Goal: Task Accomplishment & Management: Manage account settings

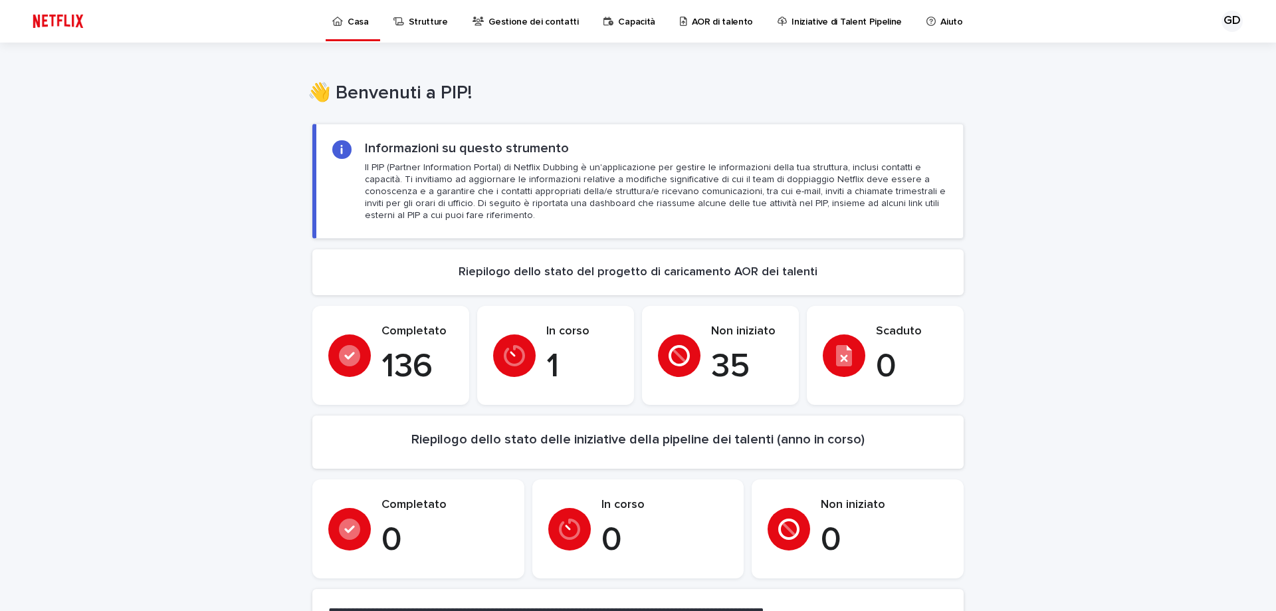
click at [692, 23] on font "AOR di talento" at bounding box center [723, 21] width 62 height 9
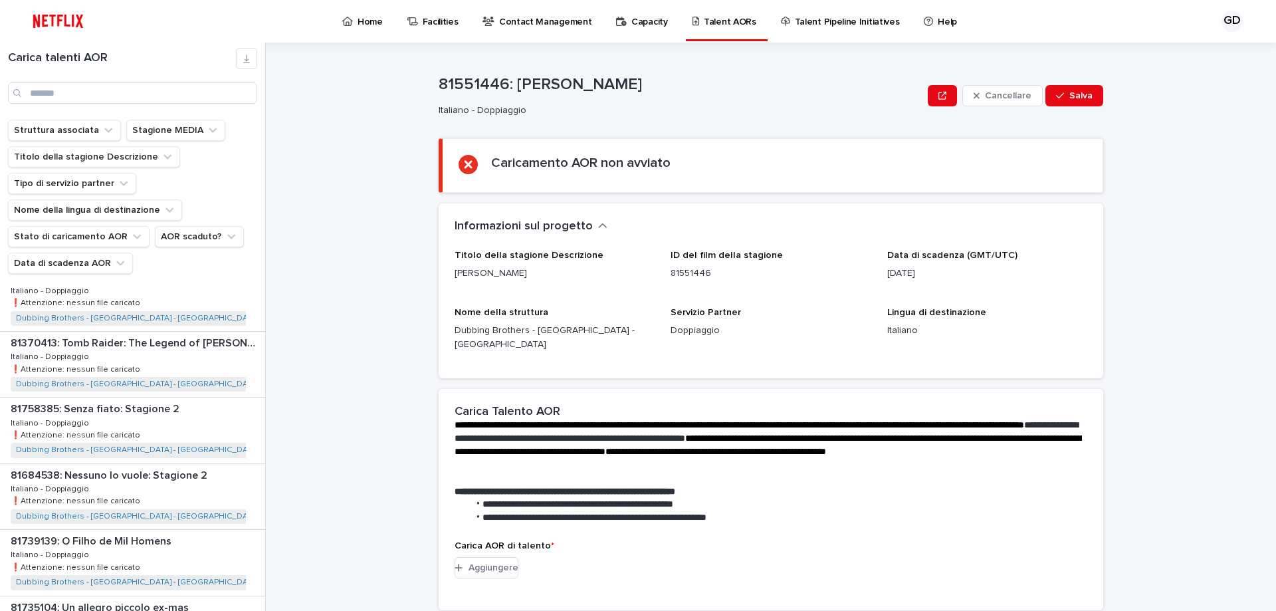
scroll to position [332, 0]
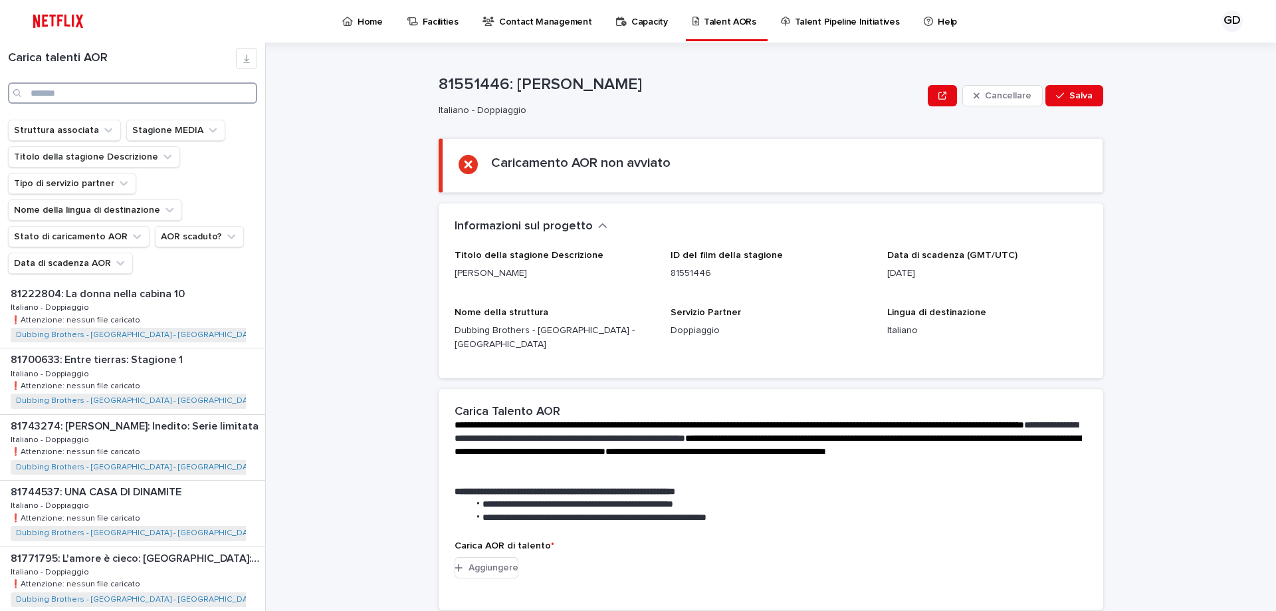
click at [115, 97] on input "Ricerca" at bounding box center [132, 92] width 249 height 21
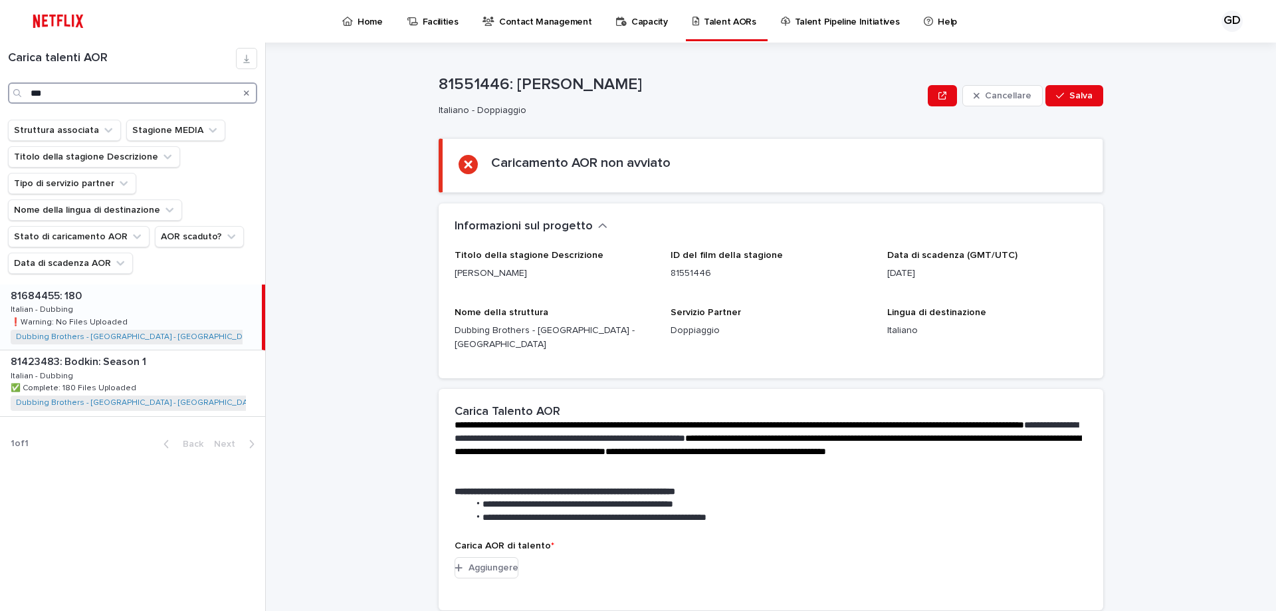
type input "***"
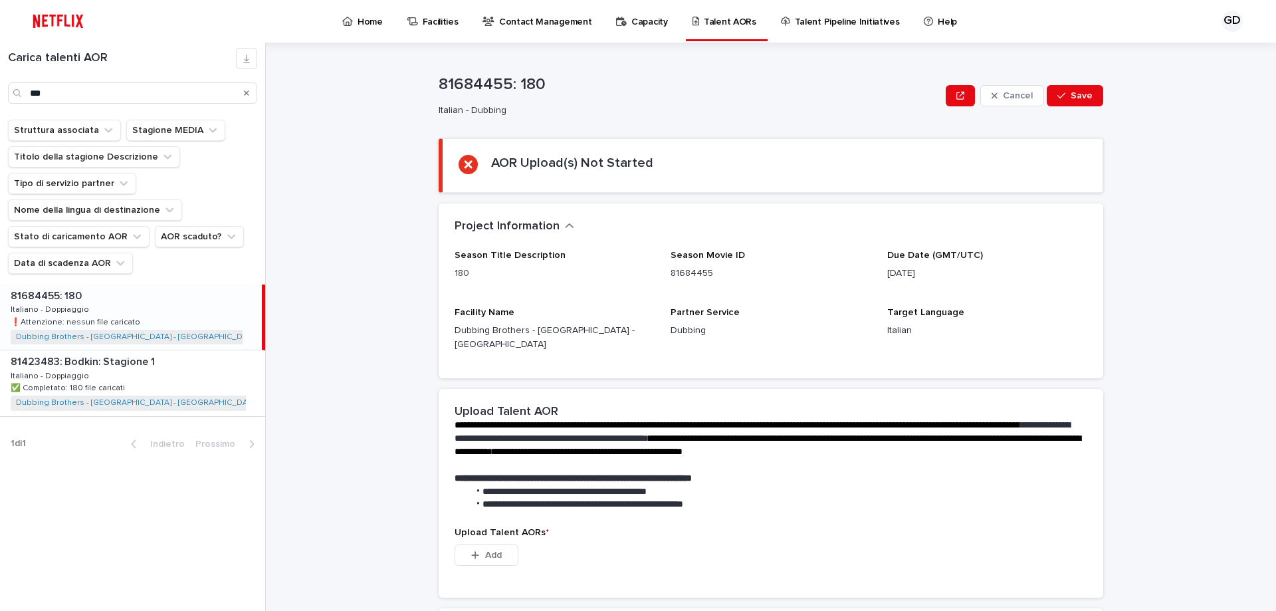
click at [124, 306] on div "81684455: 180 81684455: 180 Italiano - Doppiaggio Italiano - Doppiaggio ❗️Atten…" at bounding box center [131, 316] width 262 height 65
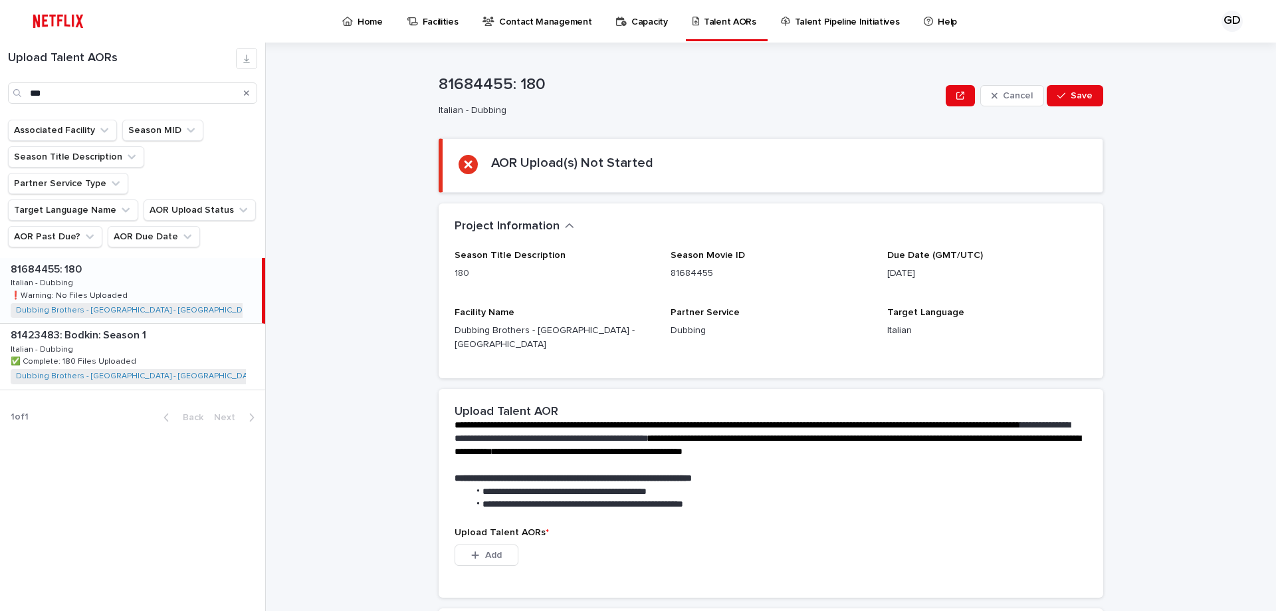
click at [138, 263] on p at bounding box center [134, 269] width 246 height 13
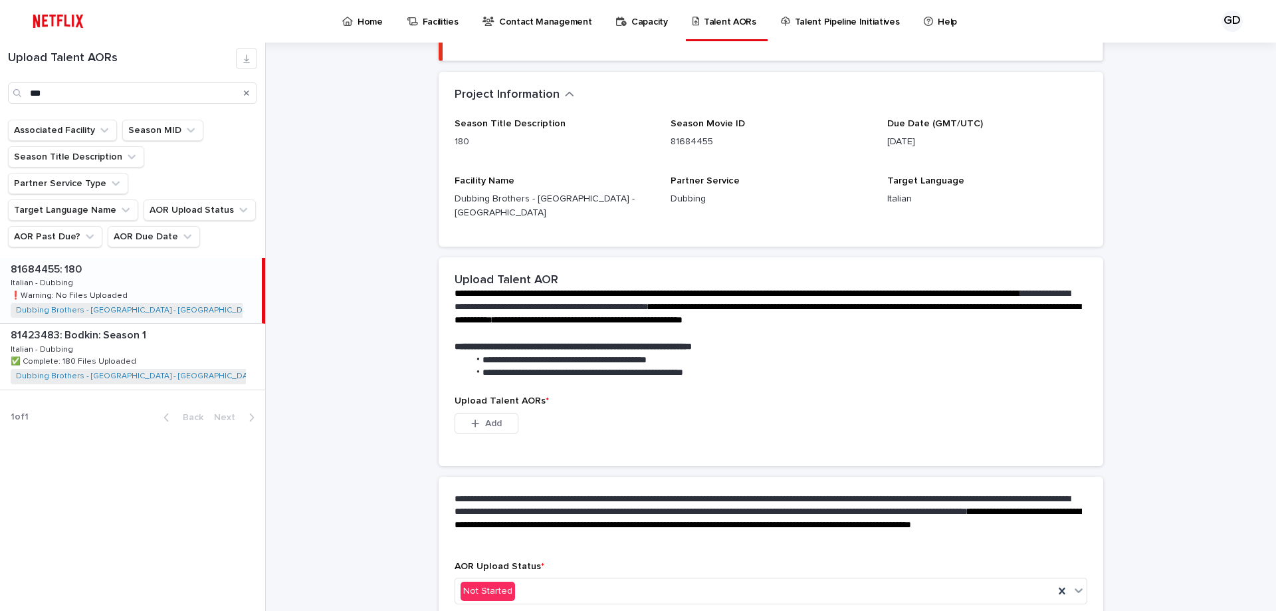
scroll to position [133, 0]
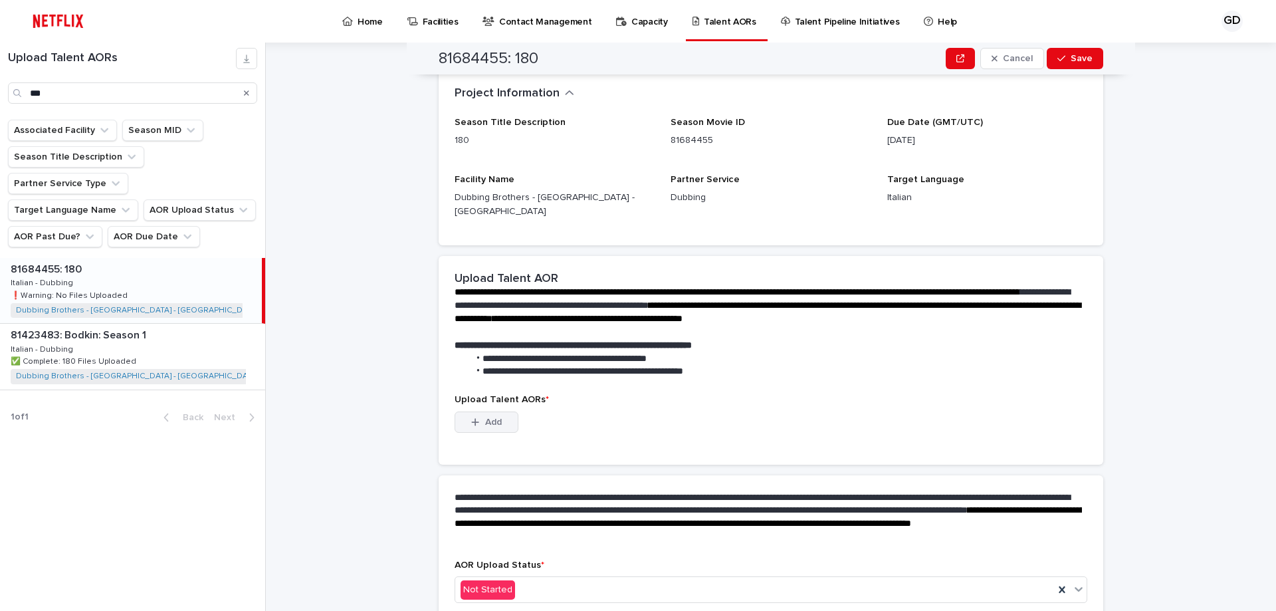
click at [476, 417] on div "button" at bounding box center [477, 421] width 13 height 9
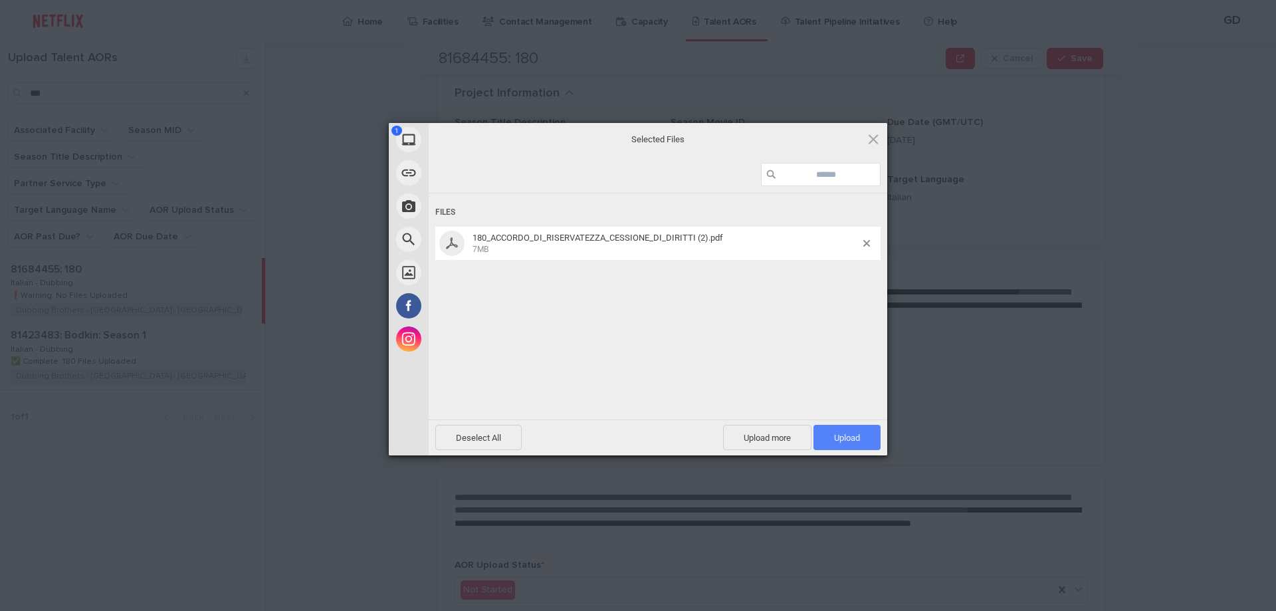
click at [841, 431] on span "Upload 1" at bounding box center [846, 437] width 67 height 25
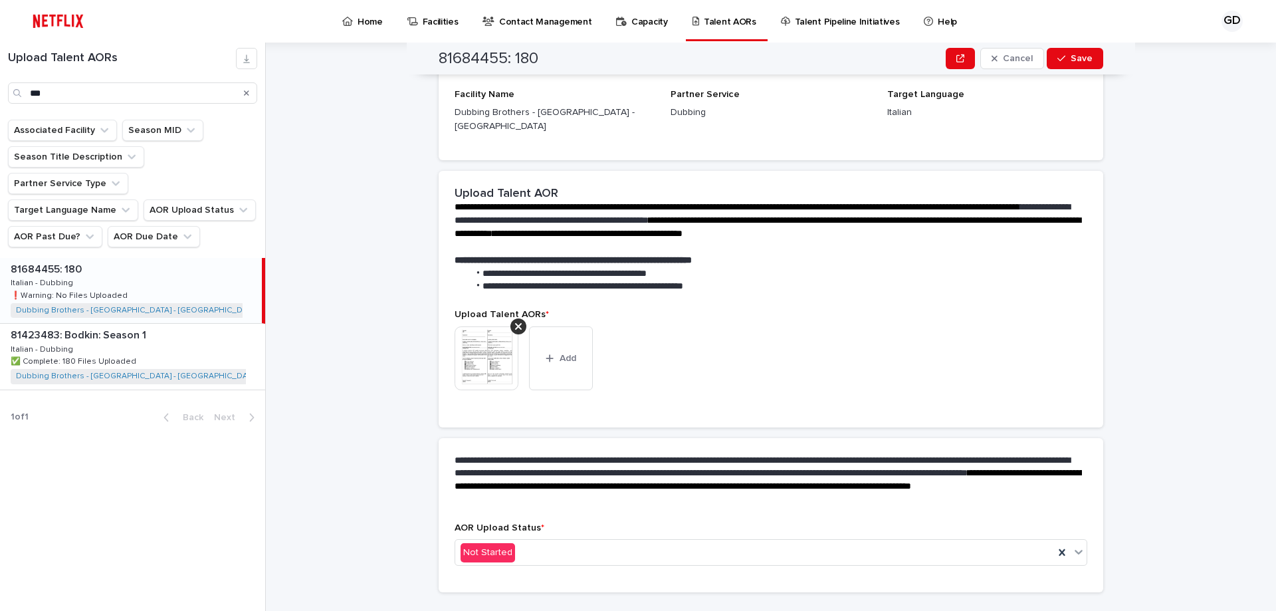
scroll to position [169, 0]
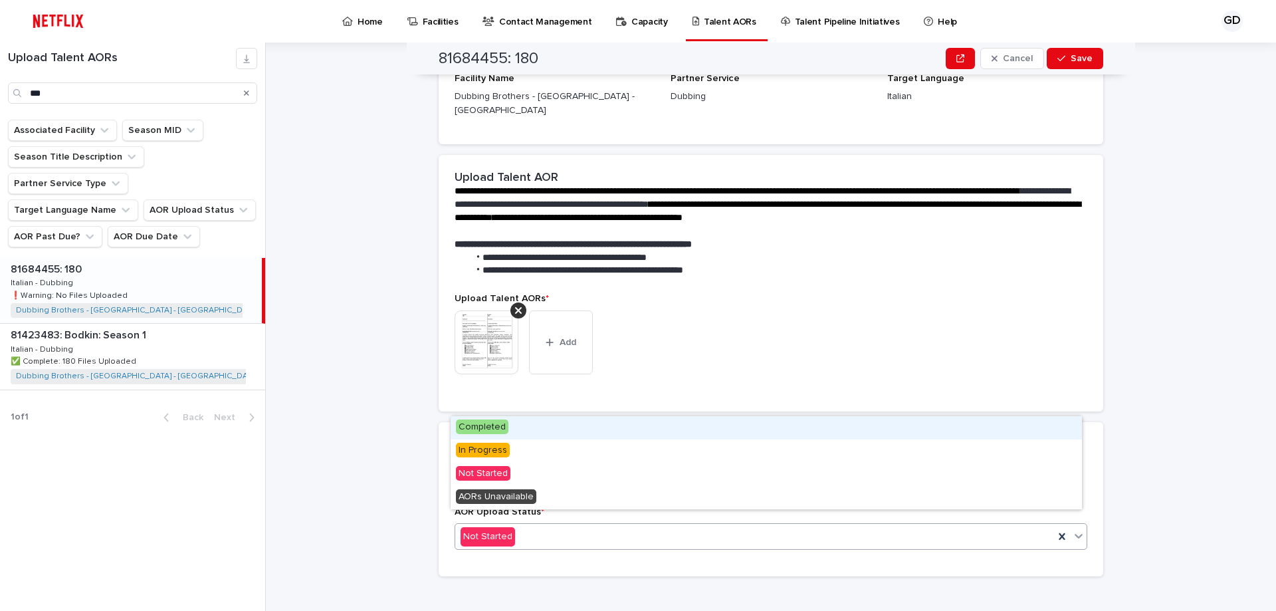
click at [522, 526] on div "Not Started" at bounding box center [754, 537] width 599 height 22
click at [496, 427] on span "Completed" at bounding box center [482, 426] width 52 height 15
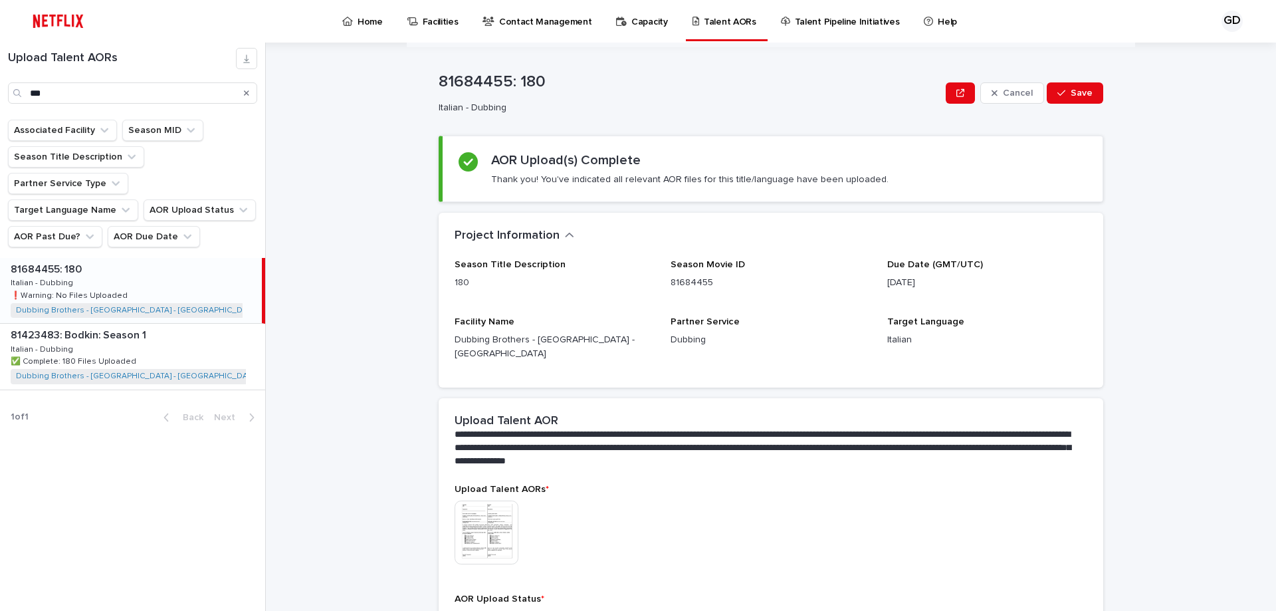
scroll to position [0, 0]
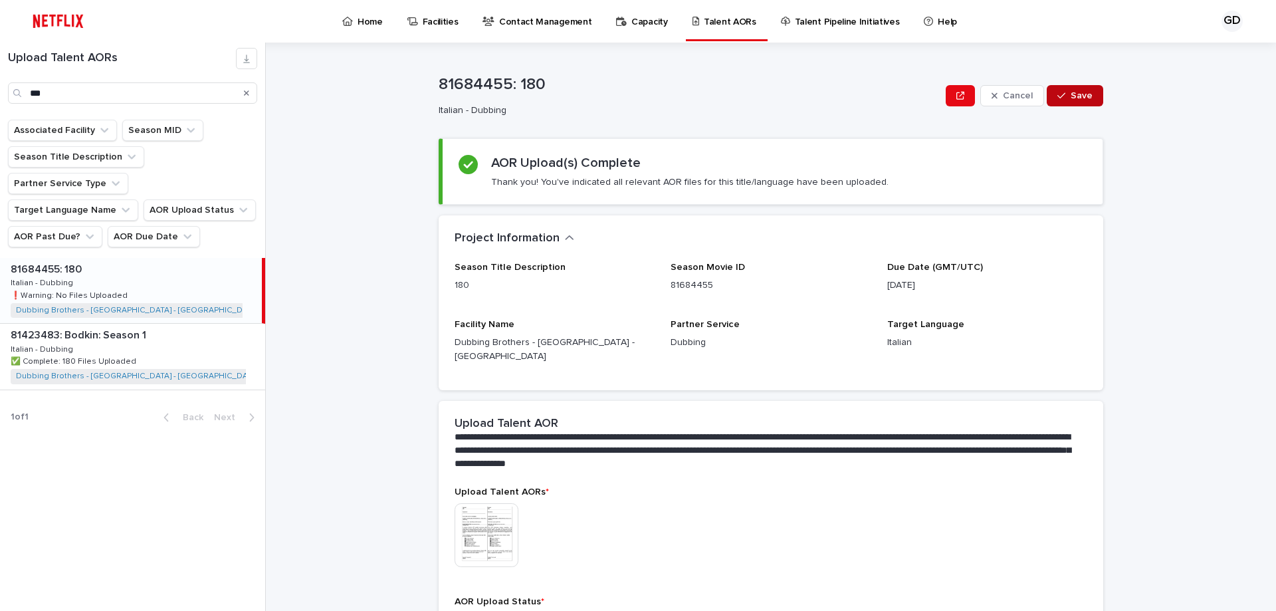
click at [1072, 97] on span "Save" at bounding box center [1081, 95] width 22 height 9
